Goal: Transaction & Acquisition: Purchase product/service

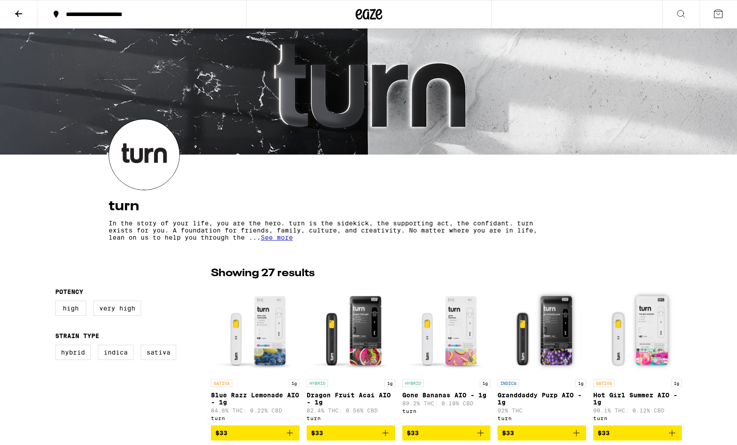
click at [14, 13] on icon at bounding box center [18, 13] width 11 height 11
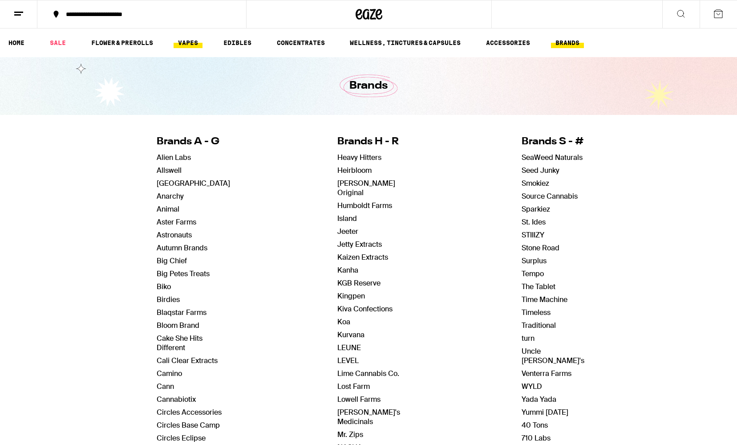
click at [187, 47] on link "VAPES" at bounding box center [188, 42] width 29 height 11
